Goal: Task Accomplishment & Management: Manage account settings

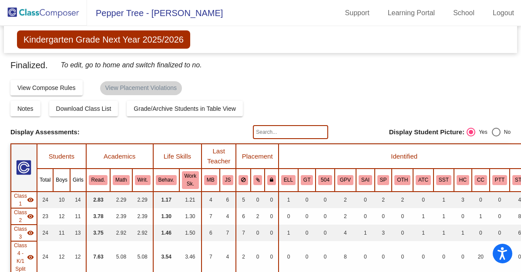
click at [68, 10] on img at bounding box center [43, 13] width 87 height 26
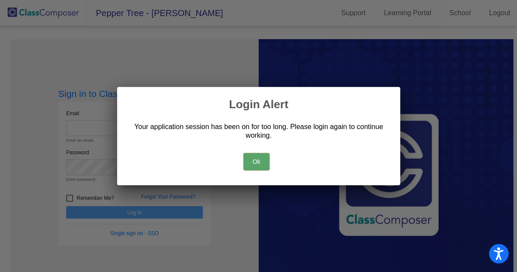
click at [251, 155] on button "Ok" at bounding box center [256, 161] width 26 height 17
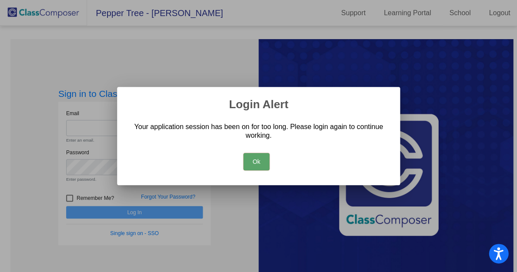
click at [255, 158] on button "Ok" at bounding box center [256, 161] width 26 height 17
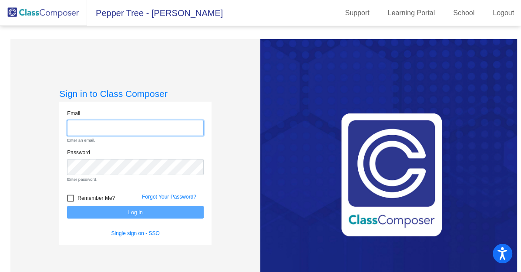
click at [124, 125] on input "email" at bounding box center [135, 128] width 137 height 16
type input "[EMAIL_ADDRESS][DOMAIN_NAME]"
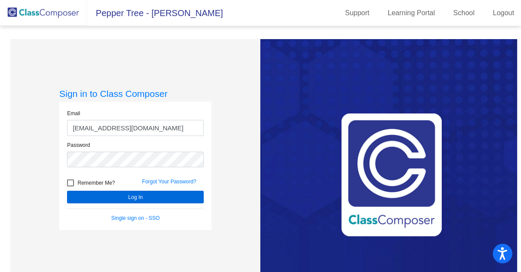
click at [135, 194] on button "Log In" at bounding box center [135, 197] width 137 height 13
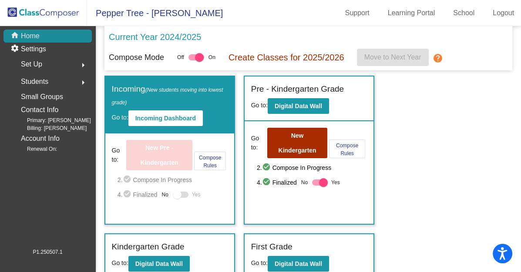
click at [56, 37] on div "home Home" at bounding box center [47, 36] width 88 height 13
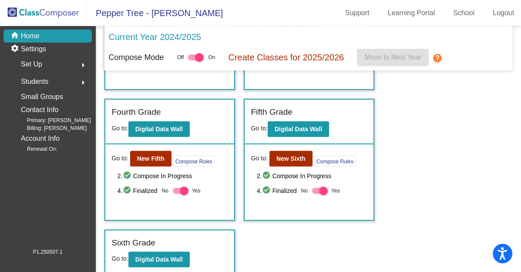
scroll to position [396, 0]
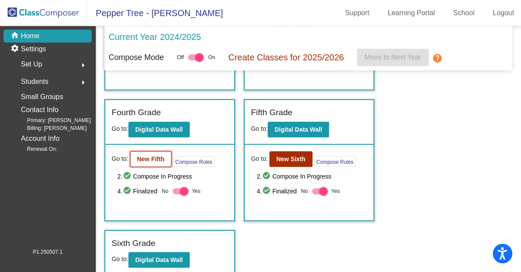
click at [155, 151] on button "New Fifth" at bounding box center [150, 159] width 41 height 16
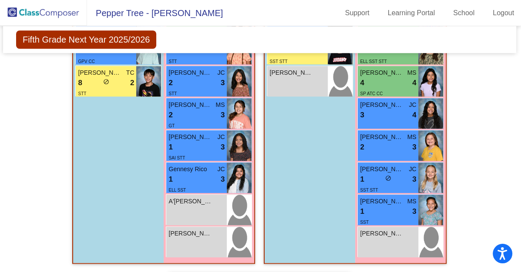
scroll to position [678, 1]
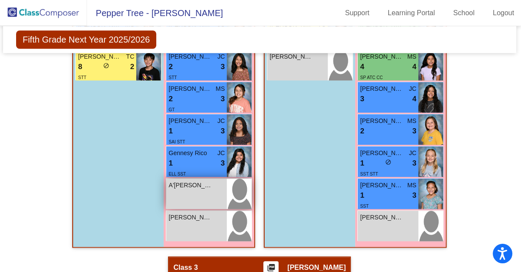
click at [215, 189] on div "A'[PERSON_NAME] lock do_not_disturb_alt" at bounding box center [196, 194] width 60 height 30
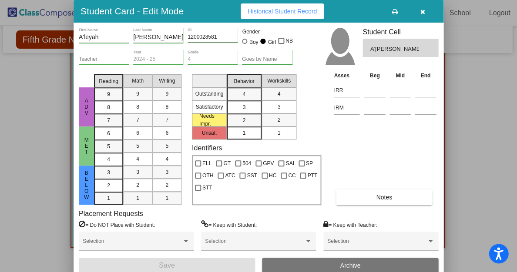
click at [421, 13] on icon "button" at bounding box center [422, 12] width 5 height 6
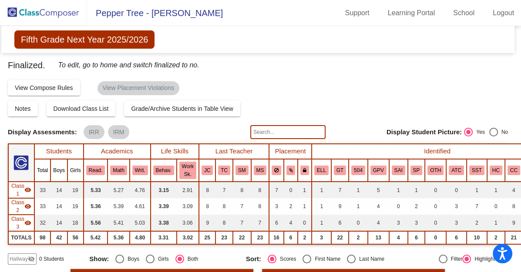
scroll to position [0, 3]
click at [63, 10] on img at bounding box center [43, 13] width 87 height 26
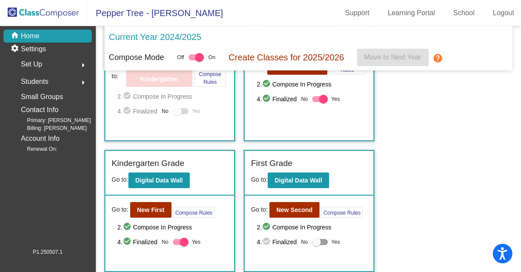
scroll to position [86, 0]
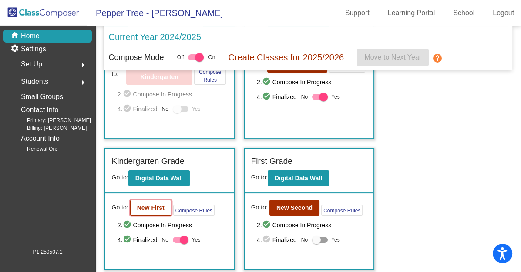
click at [150, 208] on b "New First" at bounding box center [150, 208] width 27 height 7
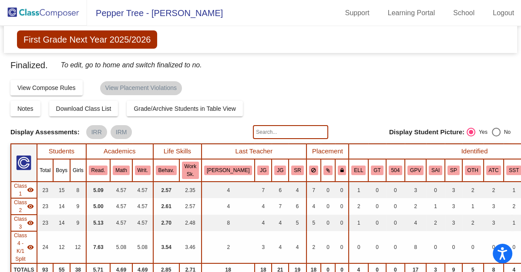
click at [52, 13] on img at bounding box center [43, 13] width 87 height 26
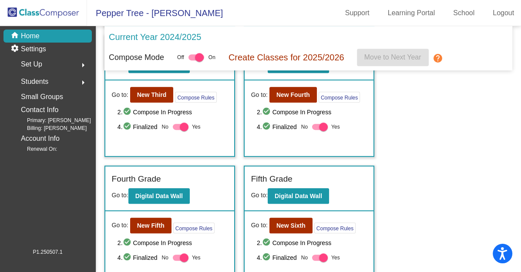
scroll to position [331, 0]
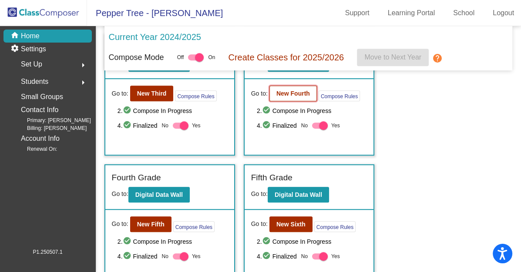
click at [291, 91] on b "New Fourth" at bounding box center [293, 93] width 34 height 7
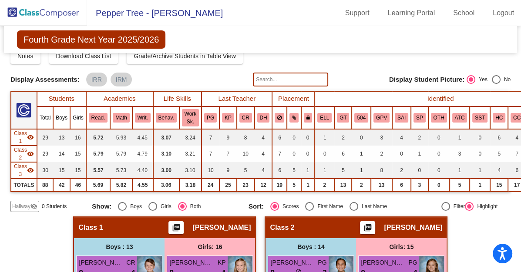
scroll to position [54, 0]
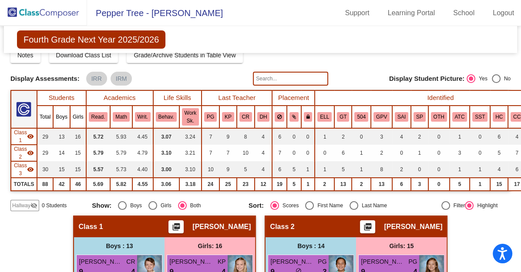
click at [54, 12] on img at bounding box center [43, 13] width 87 height 26
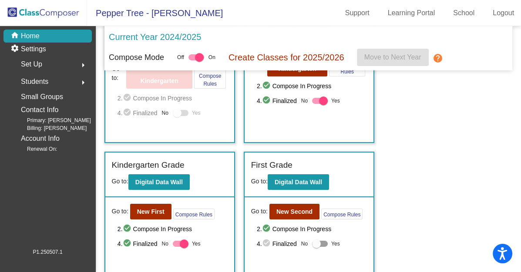
scroll to position [85, 0]
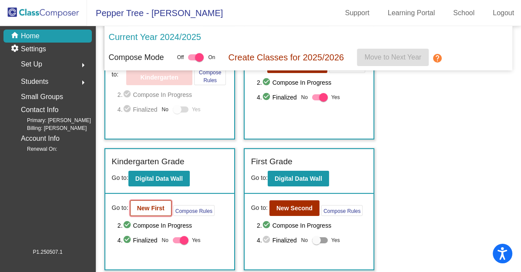
click at [158, 207] on b "New First" at bounding box center [150, 208] width 27 height 7
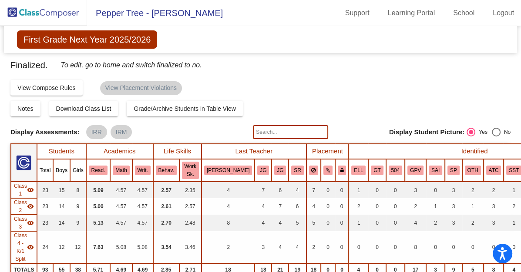
click at [284, 131] on input "text" at bounding box center [290, 132] width 75 height 14
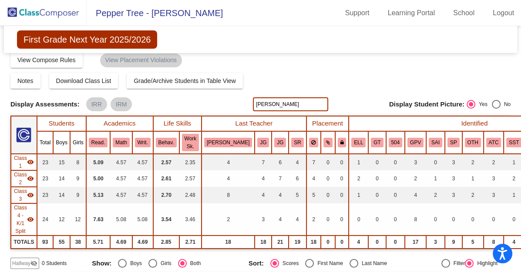
scroll to position [27, 0]
type input "D"
click at [66, 11] on img at bounding box center [43, 13] width 87 height 26
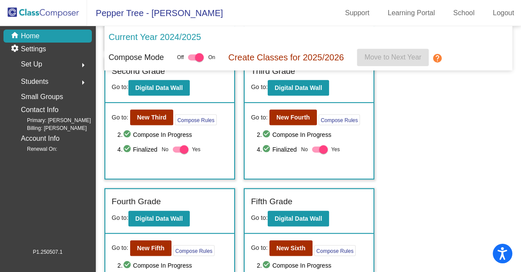
scroll to position [308, 0]
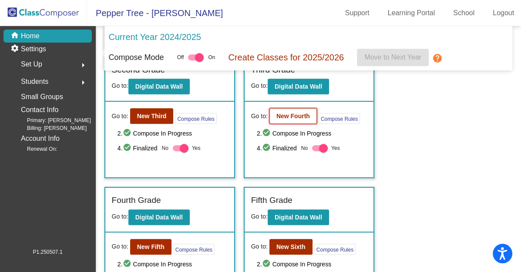
click at [301, 115] on b "New Fourth" at bounding box center [293, 116] width 34 height 7
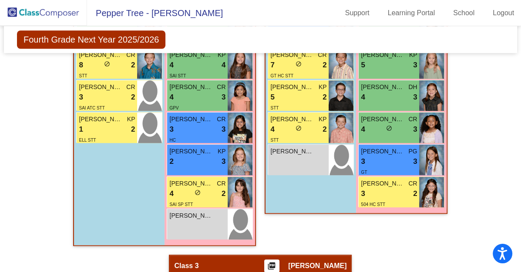
scroll to position [581, 0]
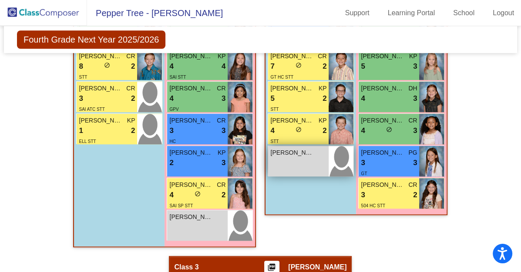
click at [298, 160] on div "[PERSON_NAME] lock do_not_disturb_alt" at bounding box center [298, 161] width 60 height 30
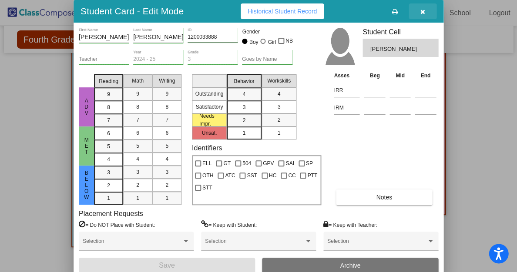
click at [423, 9] on icon "button" at bounding box center [422, 12] width 5 height 6
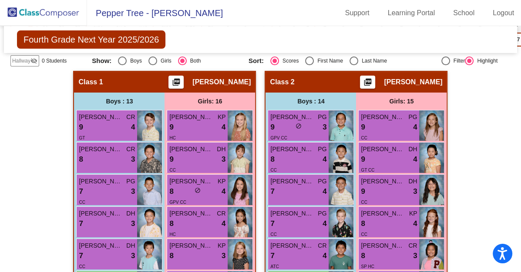
scroll to position [160, 0]
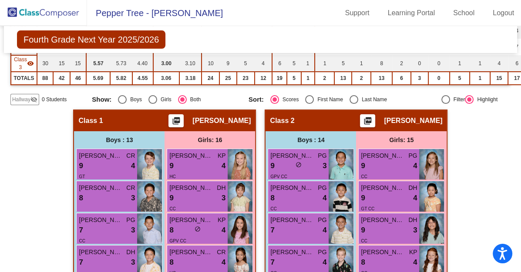
click at [50, 11] on img at bounding box center [43, 13] width 87 height 26
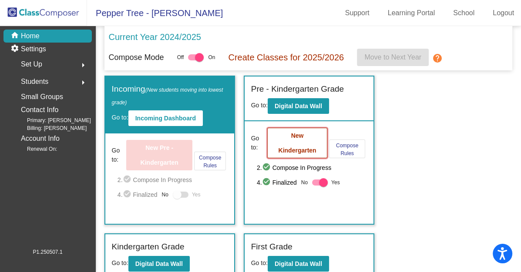
click at [289, 142] on button "New Kindergarten" at bounding box center [297, 143] width 60 height 30
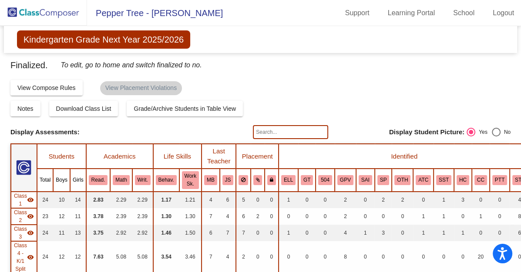
click at [38, 13] on img at bounding box center [43, 13] width 87 height 26
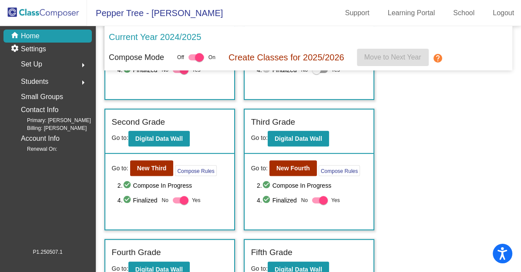
scroll to position [265, 0]
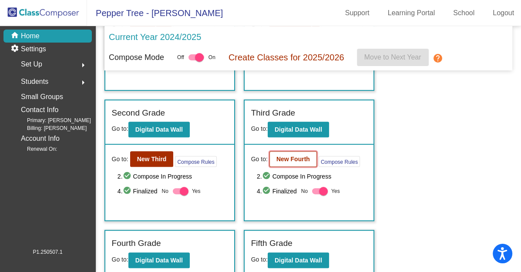
click at [287, 158] on b "New Fourth" at bounding box center [293, 159] width 34 height 7
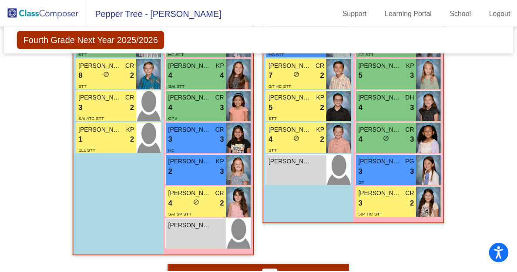
scroll to position [574, 0]
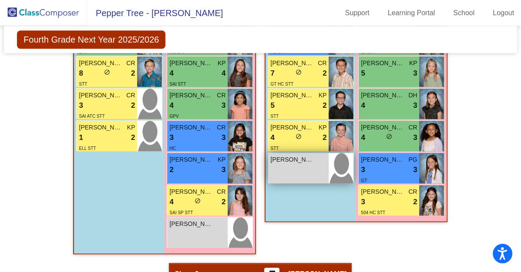
click at [291, 161] on span "[PERSON_NAME]" at bounding box center [292, 159] width 44 height 9
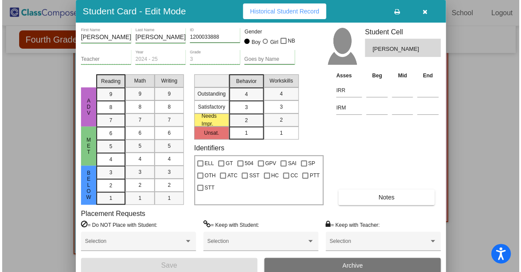
scroll to position [0, 0]
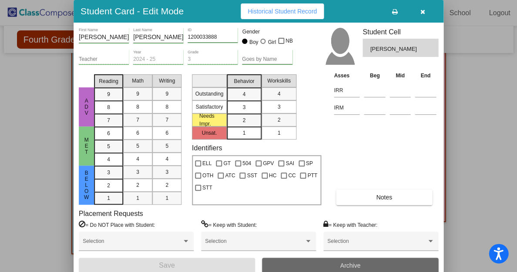
click at [319, 260] on button "Archive" at bounding box center [350, 266] width 176 height 16
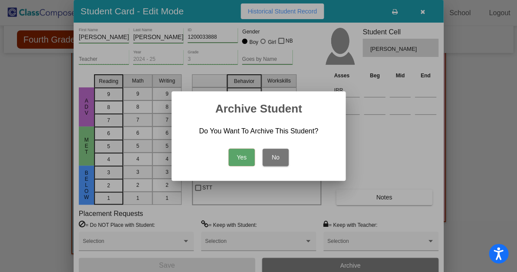
click at [247, 161] on button "Yes" at bounding box center [241, 157] width 26 height 17
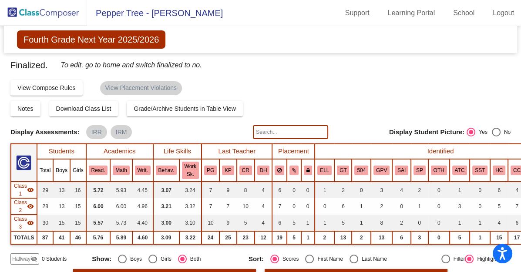
click at [35, 10] on img at bounding box center [43, 13] width 87 height 26
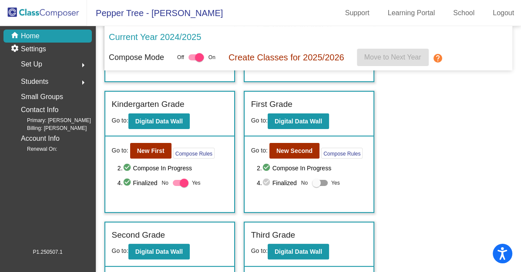
scroll to position [147, 0]
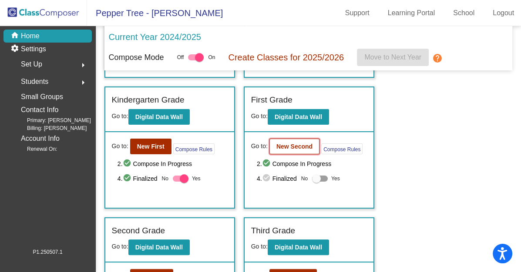
click at [290, 144] on b "New Second" at bounding box center [294, 146] width 36 height 7
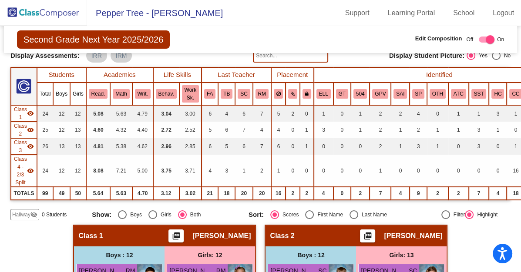
scroll to position [56, 0]
click at [65, 9] on img at bounding box center [43, 13] width 87 height 26
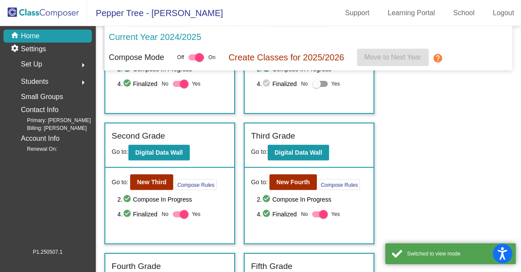
scroll to position [242, 0]
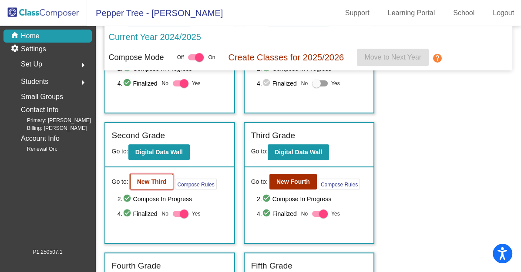
click at [166, 179] on b "New Third" at bounding box center [152, 181] width 30 height 7
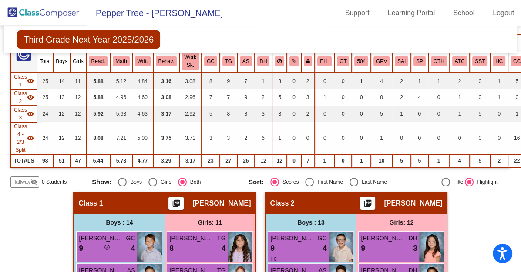
scroll to position [110, 0]
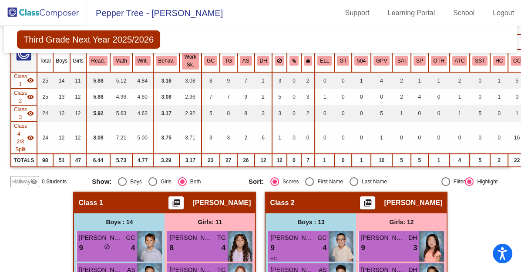
click at [60, 14] on img at bounding box center [43, 13] width 87 height 26
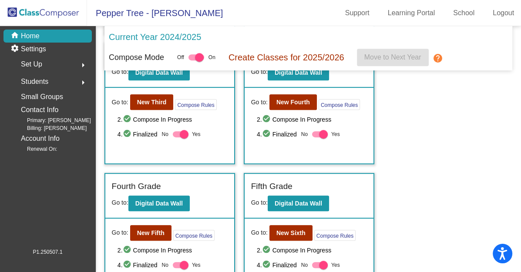
scroll to position [319, 0]
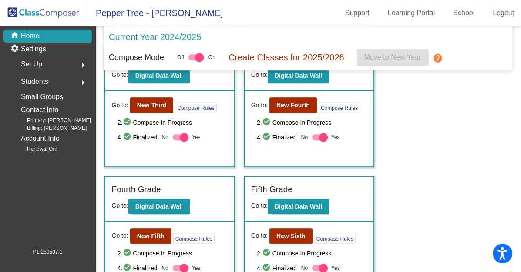
click at [287, 117] on span "2. check_circle Compose In Progress" at bounding box center [312, 122] width 110 height 10
click at [285, 102] on b "New Fourth" at bounding box center [293, 105] width 34 height 7
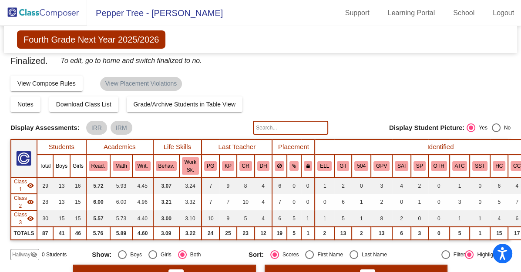
scroll to position [6, 0]
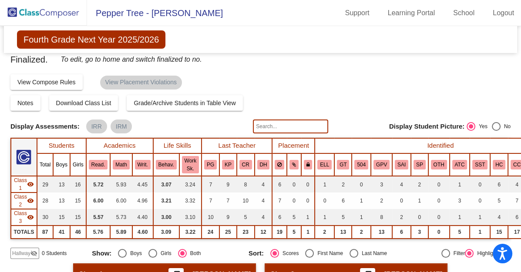
click at [68, 12] on img at bounding box center [43, 13] width 87 height 26
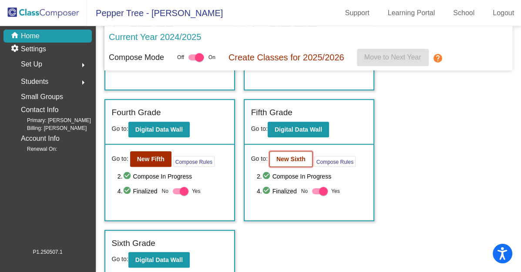
click at [289, 151] on button "New Sixth" at bounding box center [290, 159] width 43 height 16
